Goal: Task Accomplishment & Management: Manage account settings

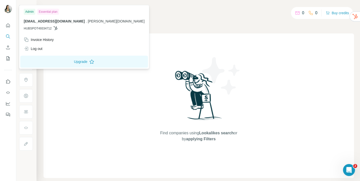
click at [35, 11] on div "Admin" at bounding box center [30, 12] width 12 height 6
click at [43, 21] on span "[EMAIL_ADDRESS][DOMAIN_NAME]" at bounding box center [54, 21] width 61 height 4
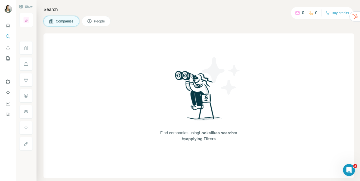
click at [296, 13] on icon at bounding box center [298, 13] width 4 height 2
click at [9, 28] on button "Quick start" at bounding box center [8, 25] width 8 height 9
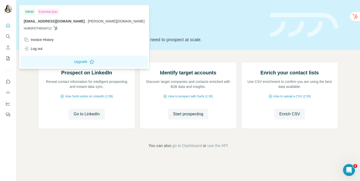
click at [6, 8] on img at bounding box center [8, 9] width 8 height 8
click at [30, 12] on div "Admin" at bounding box center [30, 12] width 12 height 6
click at [8, 28] on icon "Quick start" at bounding box center [8, 25] width 5 height 5
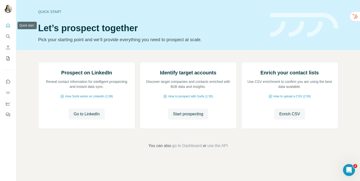
click at [8, 28] on icon "Quick start" at bounding box center [8, 25] width 5 height 5
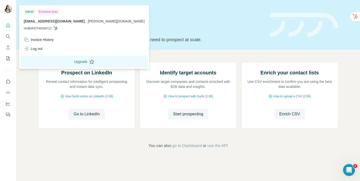
click at [51, 63] on button "Upgrade" at bounding box center [84, 62] width 128 height 12
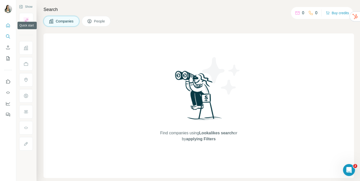
click at [7, 22] on button "Quick start" at bounding box center [8, 25] width 8 height 9
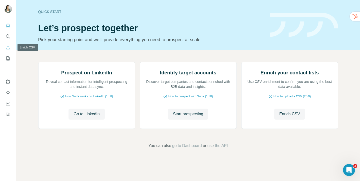
click at [7, 48] on icon "Enrich CSV" at bounding box center [8, 47] width 5 height 5
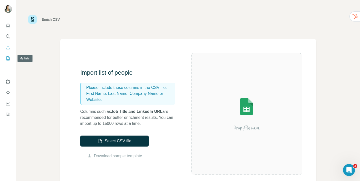
click at [8, 61] on button "My lists" at bounding box center [8, 58] width 8 height 9
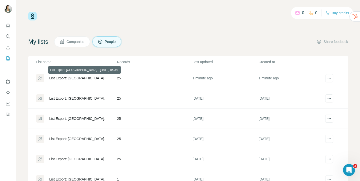
click at [81, 78] on div "List Export: [GEOGRAPHIC_DATA] - [DATE] 05:34" at bounding box center [78, 78] width 59 height 5
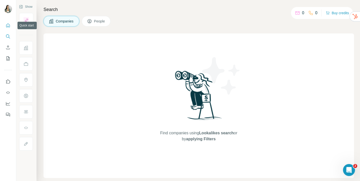
click at [10, 27] on icon "Quick start" at bounding box center [8, 25] width 5 height 5
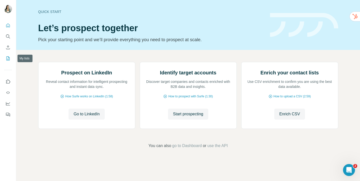
click at [9, 57] on icon "My lists" at bounding box center [8, 59] width 3 height 4
